Goal: Transaction & Acquisition: Download file/media

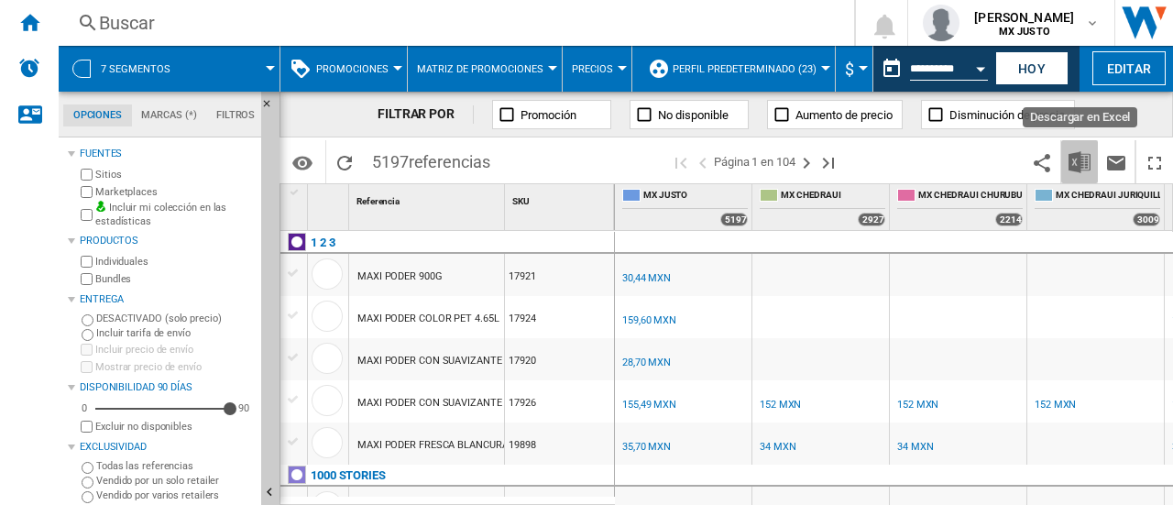
click at [1075, 161] on img "Descargar en Excel" at bounding box center [1079, 162] width 22 height 22
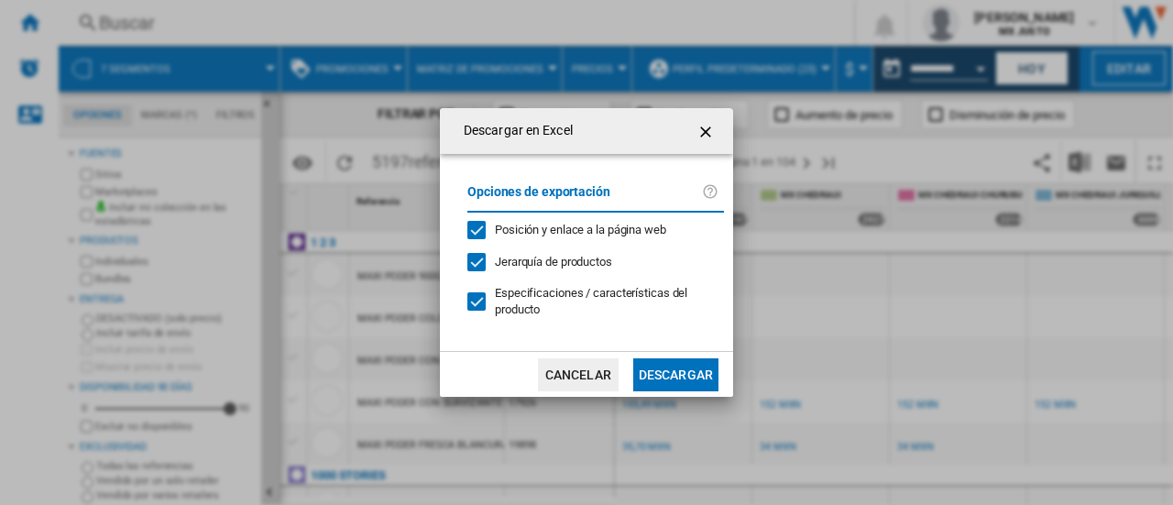
click at [691, 382] on button "Descargar" at bounding box center [675, 374] width 85 height 33
